Goal: Task Accomplishment & Management: Use online tool/utility

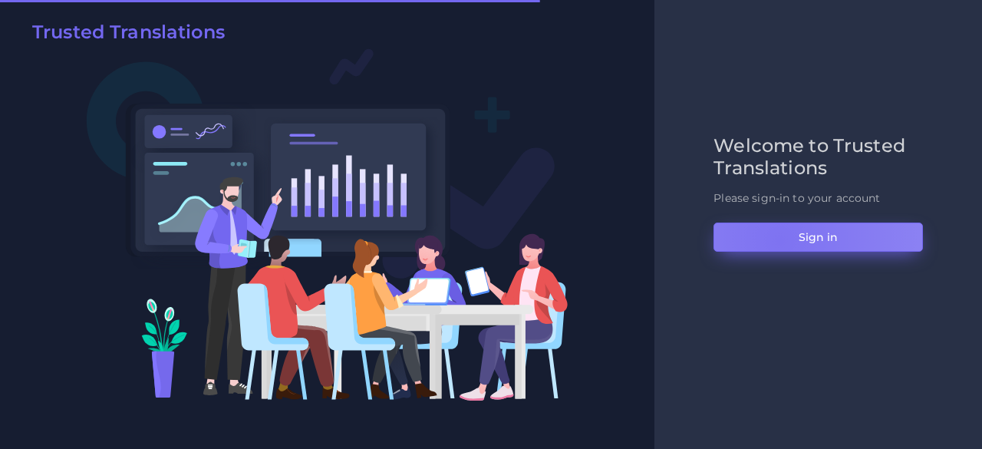
click at [780, 240] on button "Sign in" at bounding box center [819, 237] width 210 height 29
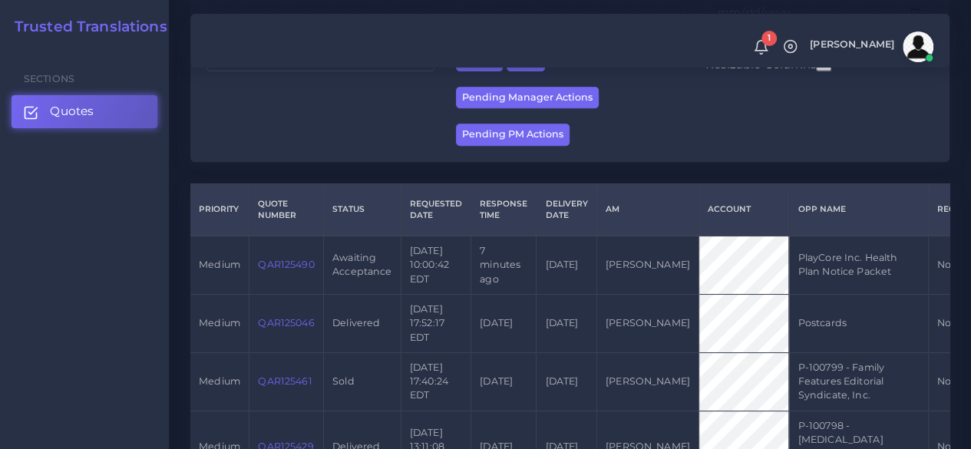
scroll to position [307, 0]
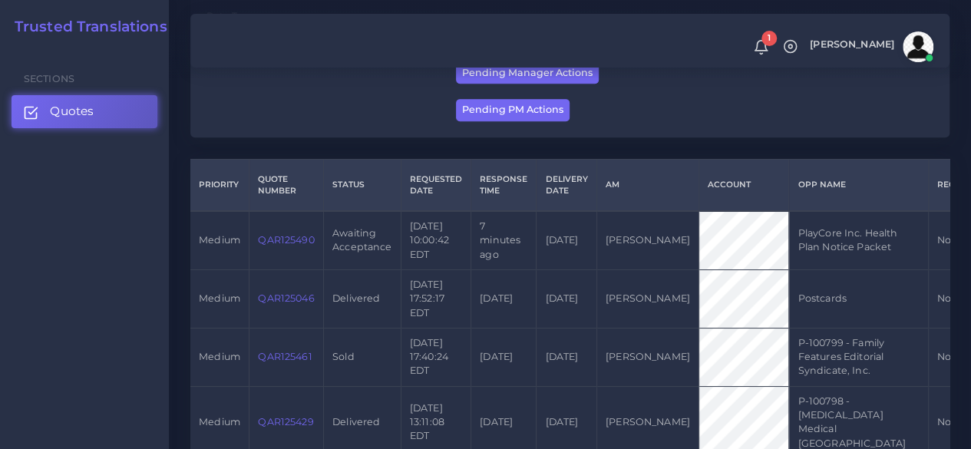
click at [287, 242] on link "QAR125490" at bounding box center [286, 240] width 56 height 12
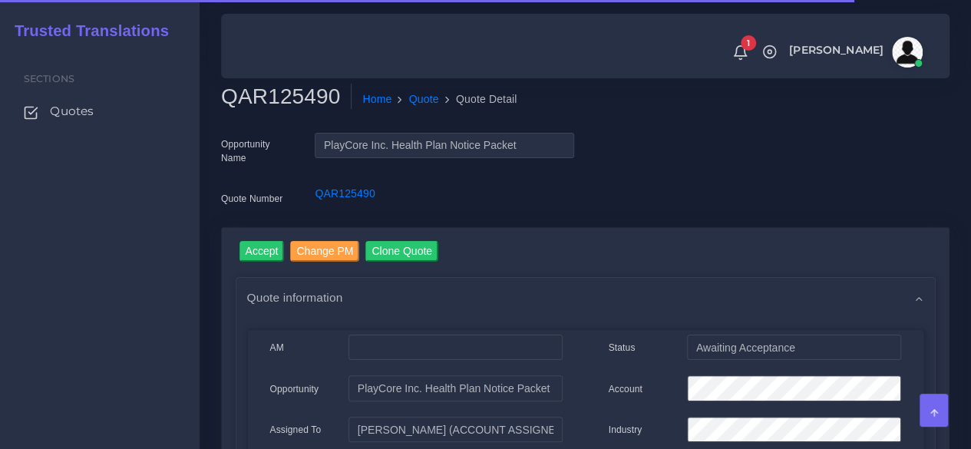
click at [278, 100] on h2 "QAR125490" at bounding box center [286, 97] width 130 height 26
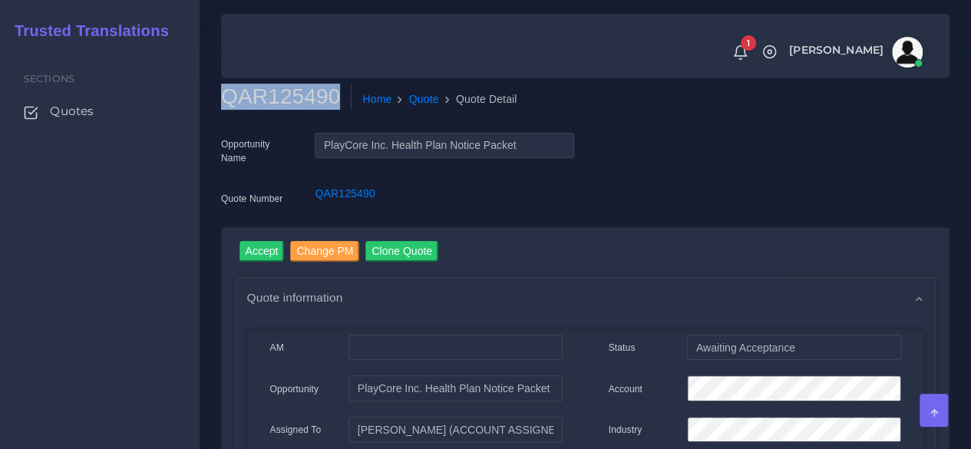
click at [278, 100] on h2 "QAR125490" at bounding box center [286, 97] width 130 height 26
copy h2 "QAR125490"
click at [266, 248] on input "Accept" at bounding box center [261, 251] width 45 height 21
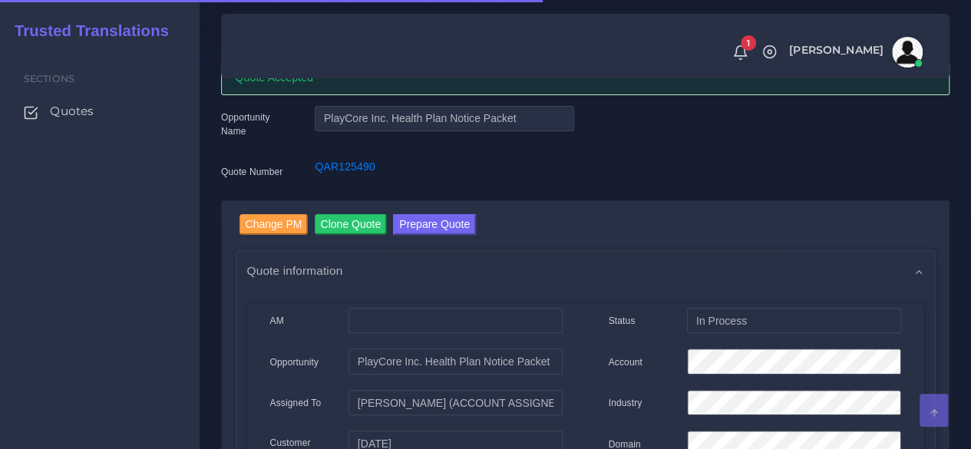
scroll to position [153, 0]
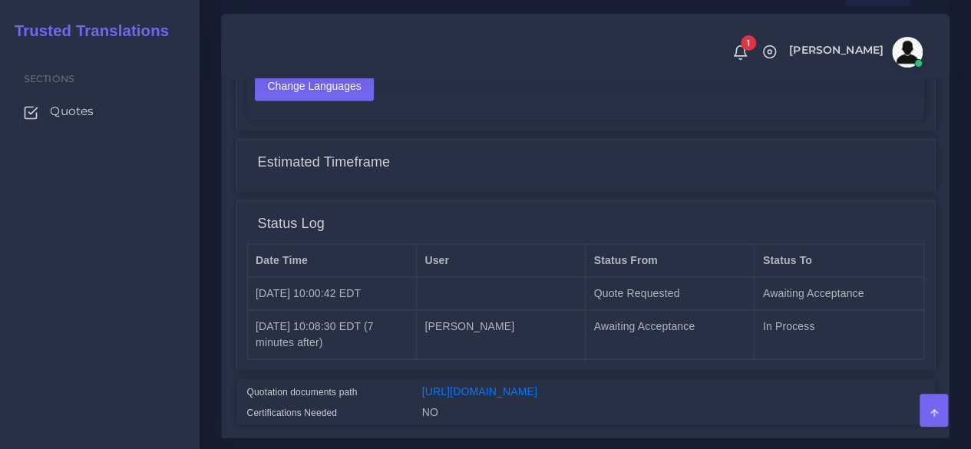
scroll to position [1291, 0]
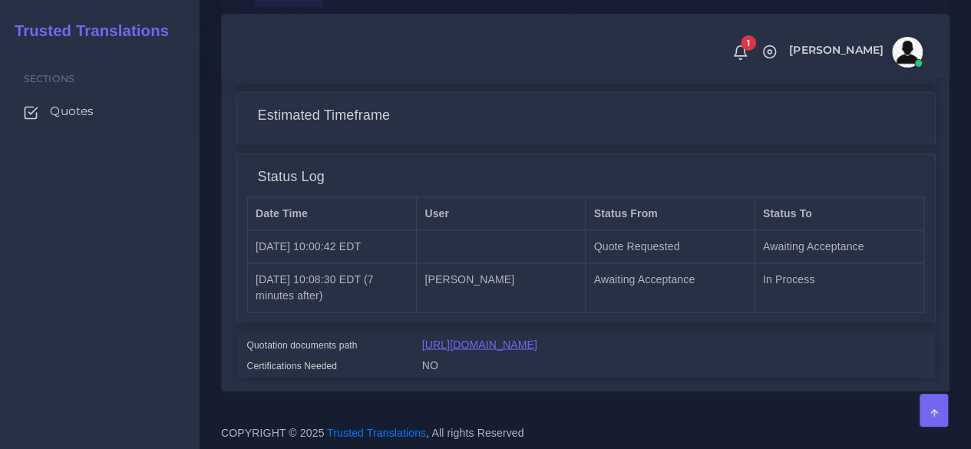
click at [485, 338] on link "https://workdrive.zoho.com/fgoh3e43b1a1fe2124b65bedd7c3c51a0e040/teams/fgoh3e43…" at bounding box center [479, 344] width 115 height 12
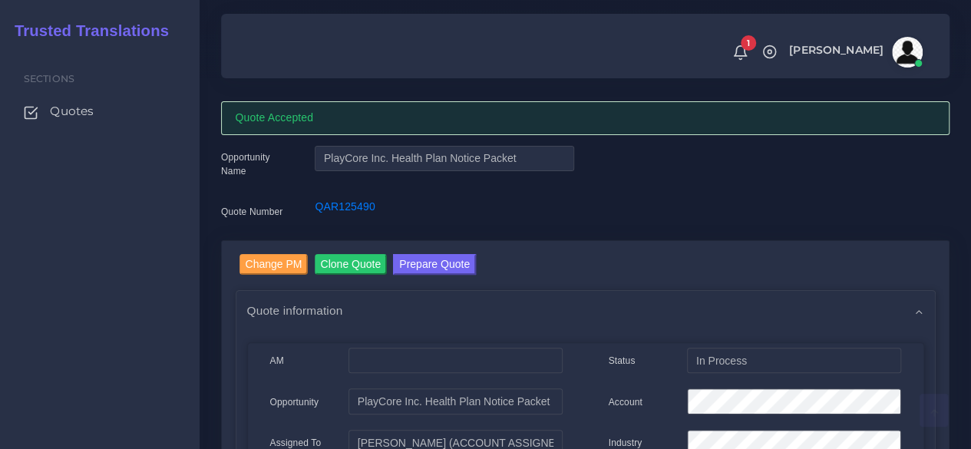
scroll to position [0, 0]
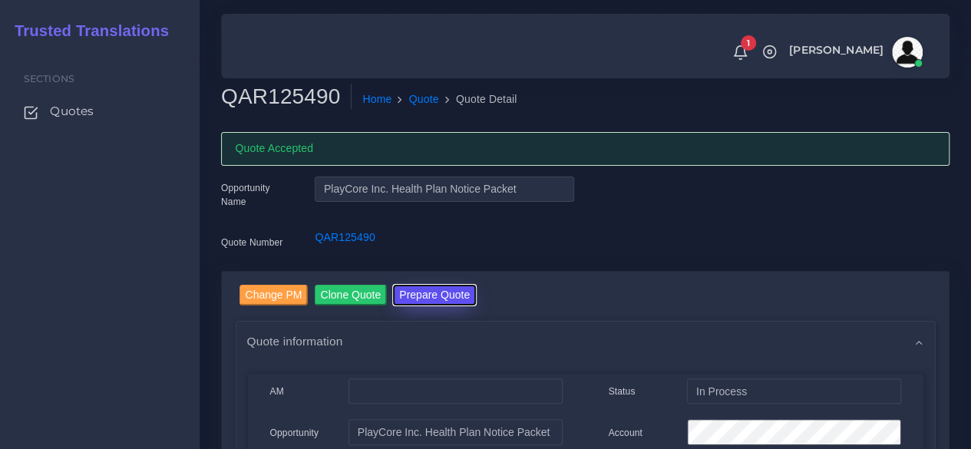
click at [454, 289] on button "Prepare Quote" at bounding box center [434, 295] width 83 height 21
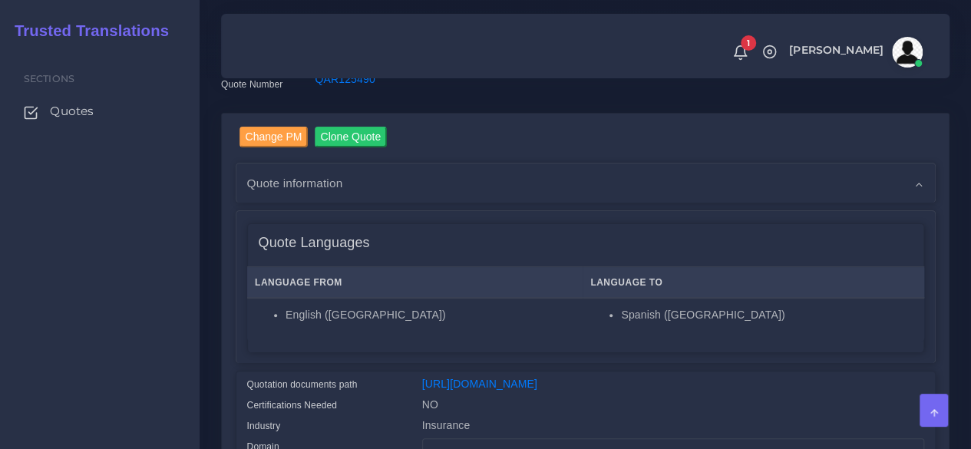
scroll to position [384, 0]
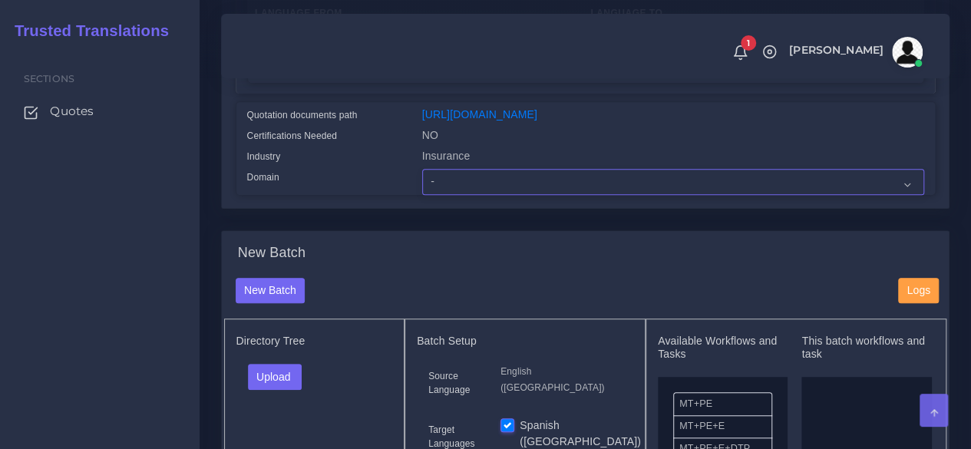
click at [450, 195] on select "- Advertising and Media Agriculture, Forestry and Fishing Architecture, Buildin…" at bounding box center [673, 182] width 502 height 26
click at [447, 195] on select "- Advertising and Media Agriculture, Forestry and Fishing Architecture, Buildin…" at bounding box center [673, 182] width 502 height 26
select select "Human Resources - HR"
click at [422, 195] on select "- Advertising and Media Agriculture, Forestry and Fishing Architecture, Buildin…" at bounding box center [673, 182] width 502 height 26
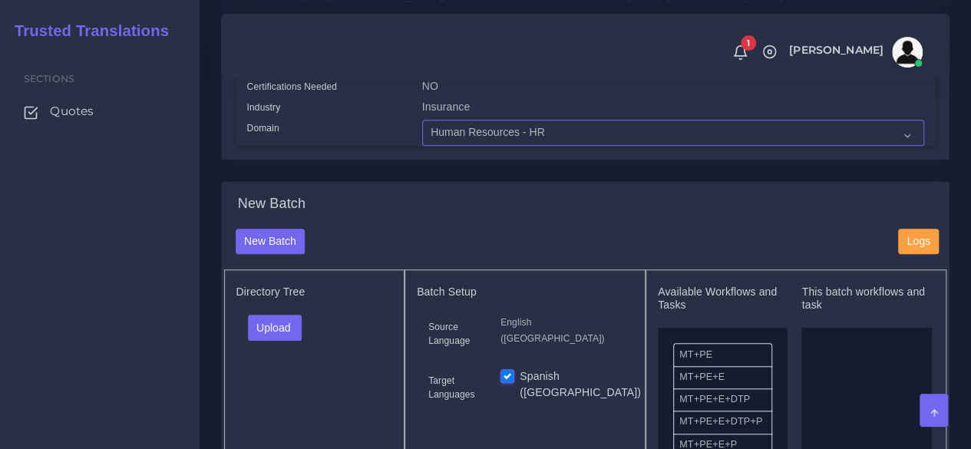
scroll to position [614, 0]
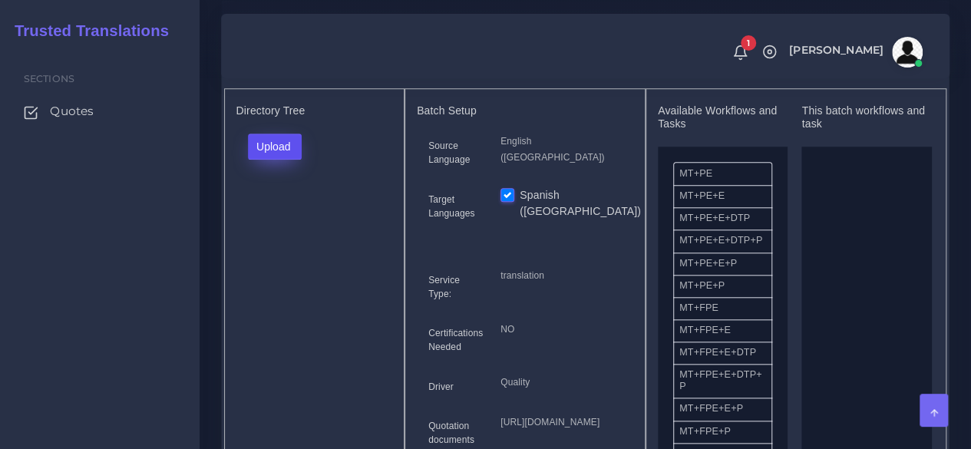
click at [266, 160] on button "Upload" at bounding box center [275, 147] width 54 height 26
click at [275, 214] on label "Files" at bounding box center [302, 204] width 106 height 19
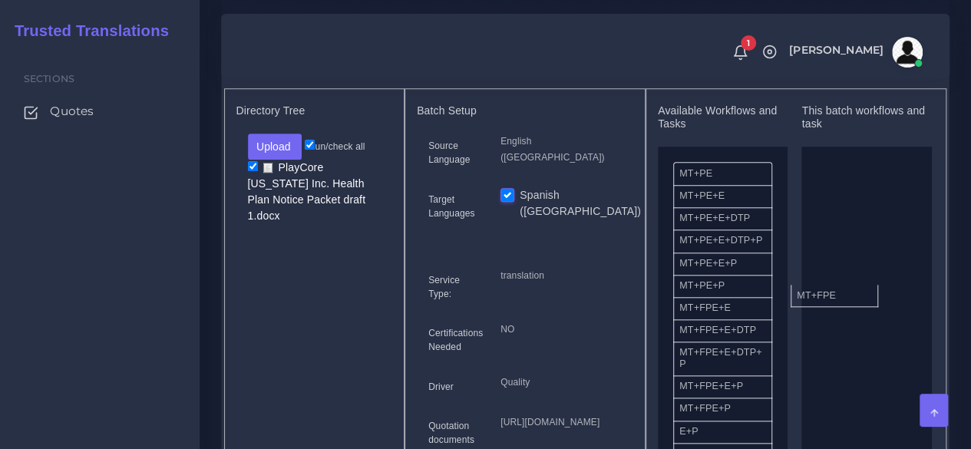
drag, startPoint x: 723, startPoint y: 344, endPoint x: 835, endPoint y: 320, distance: 114.6
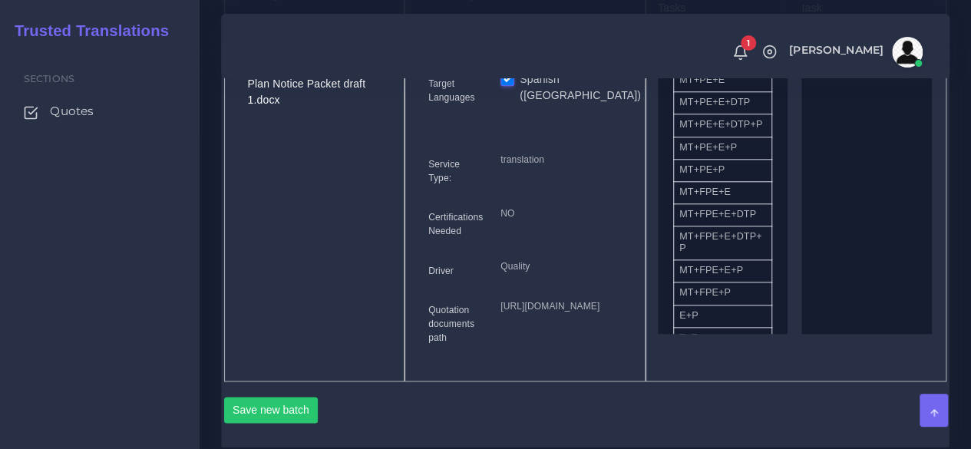
scroll to position [844, 0]
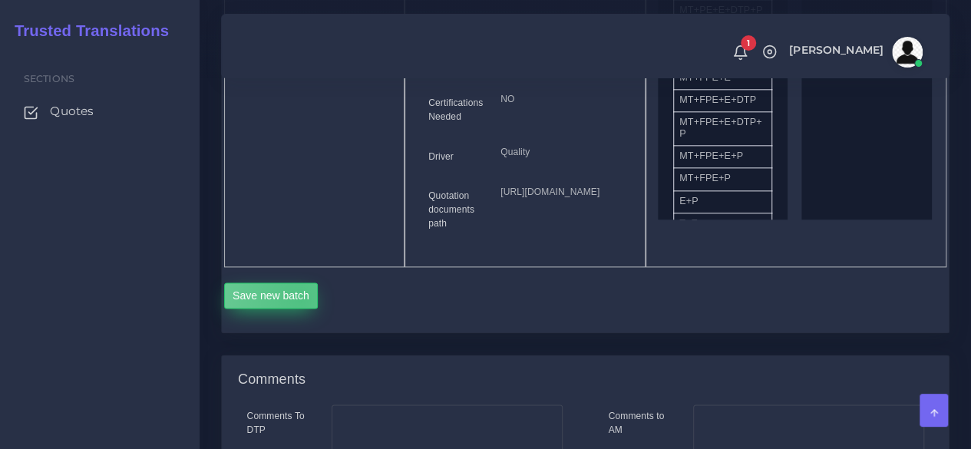
click at [300, 309] on button "Save new batch" at bounding box center [271, 295] width 94 height 26
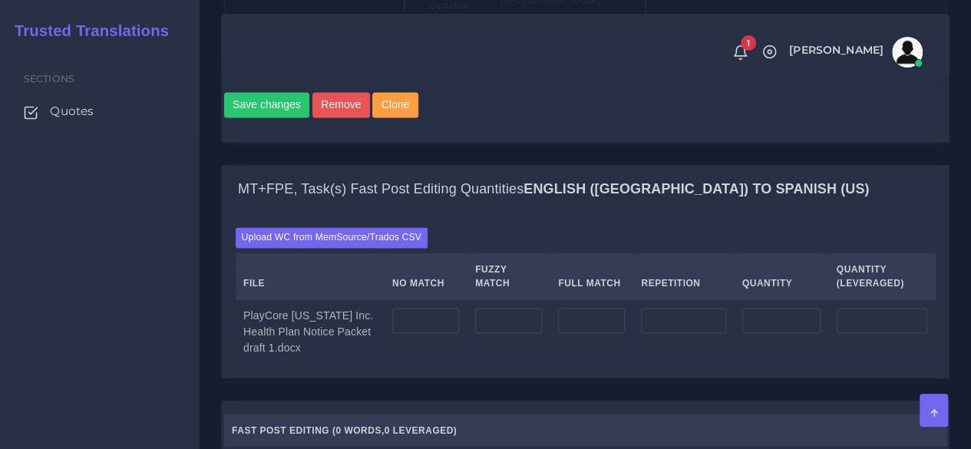
scroll to position [1151, 0]
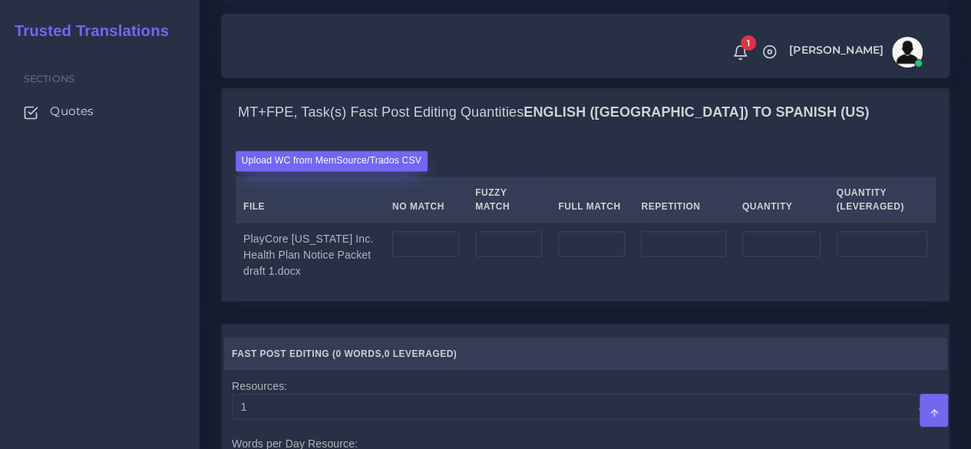
click at [312, 171] on label "Upload WC from MemSource/Trados CSV" at bounding box center [332, 160] width 193 height 21
click at [0, 0] on input "Upload WC from MemSource/Trados CSV" at bounding box center [0, 0] width 0 height 0
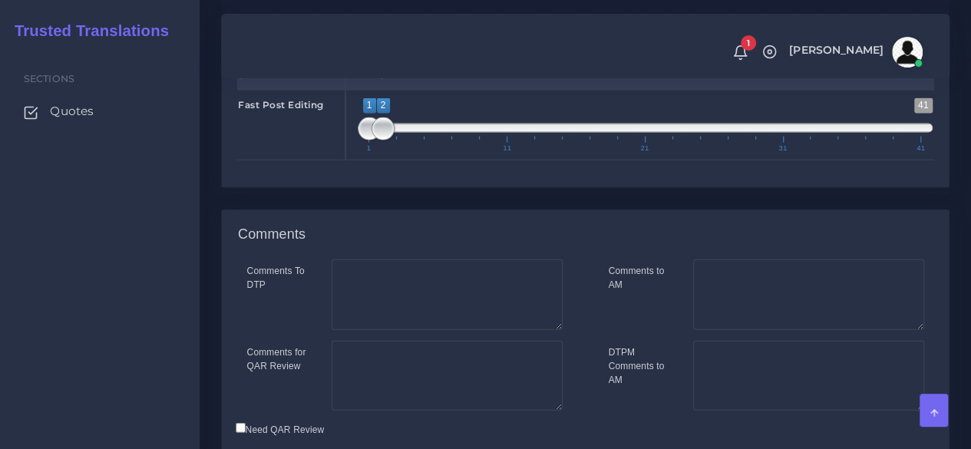
scroll to position [1688, 0]
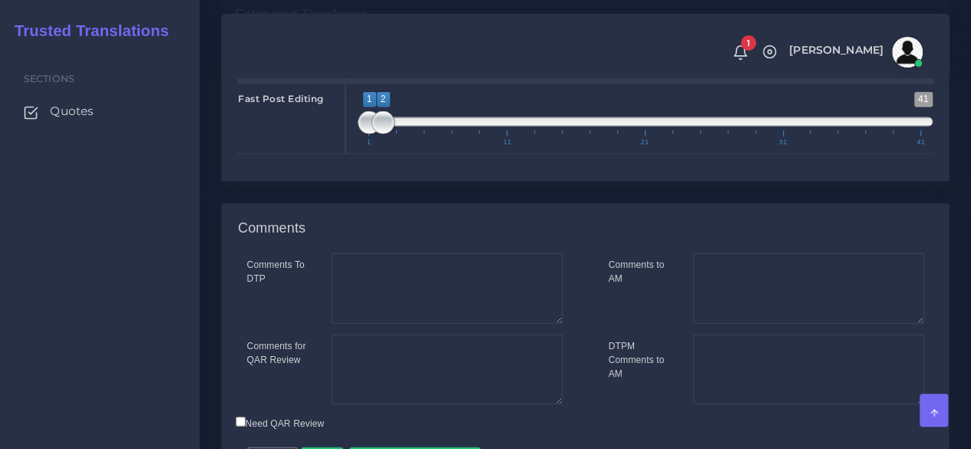
type input "1;1"
drag, startPoint x: 384, startPoint y: 228, endPoint x: 348, endPoint y: 233, distance: 35.7
click at [351, 154] on div "1 41 1 1 1 — 1 1 11 21 31 41 1;1" at bounding box center [644, 119] width 599 height 71
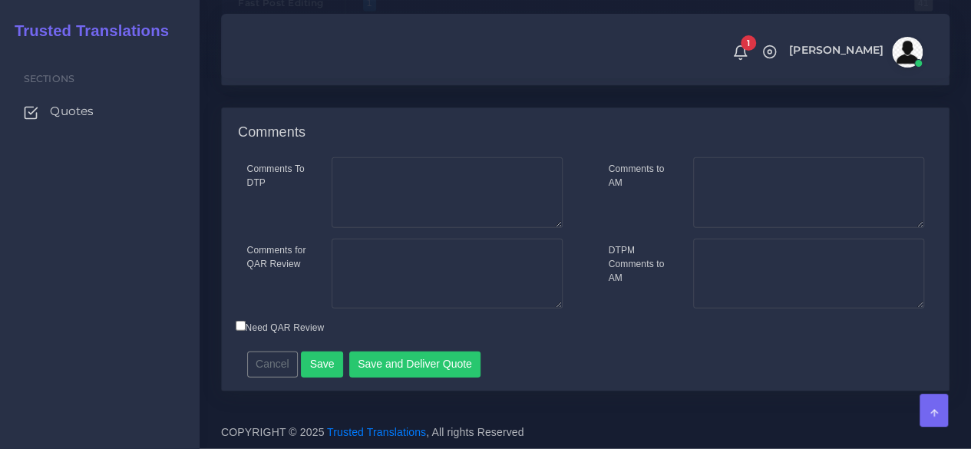
scroll to position [1887, 0]
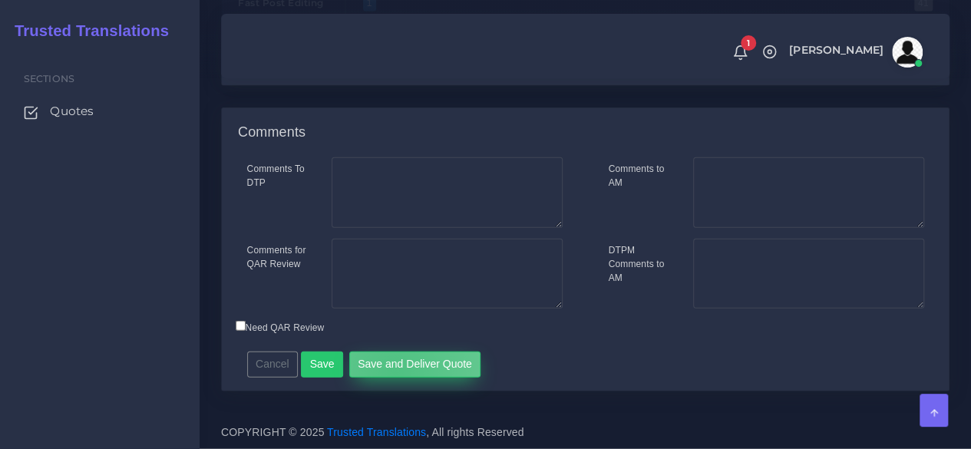
click at [388, 374] on button "Save and Deliver Quote" at bounding box center [415, 365] width 132 height 26
